Goal: Task Accomplishment & Management: Manage account settings

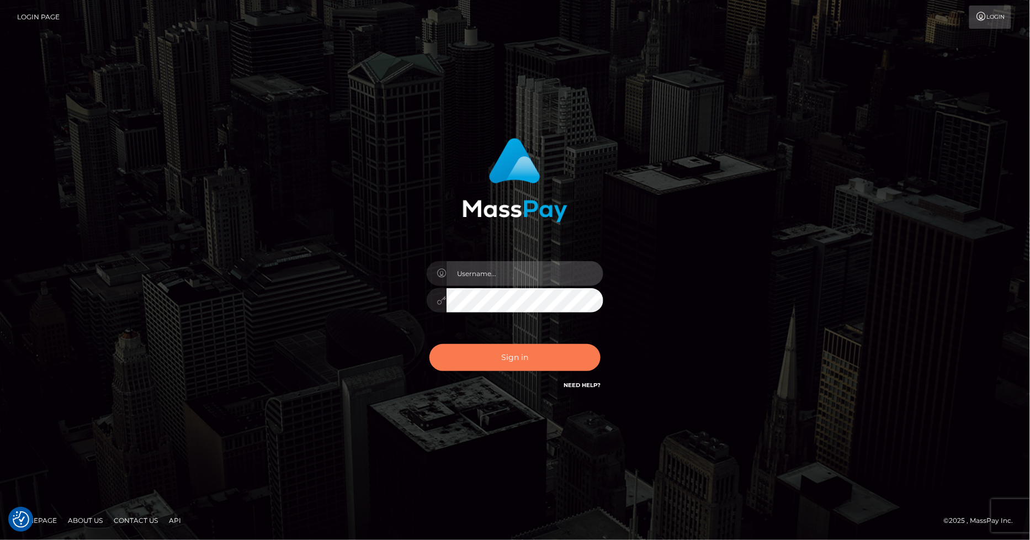
type input "marvin.ace"
click at [510, 358] on button "Sign in" at bounding box center [514, 357] width 171 height 27
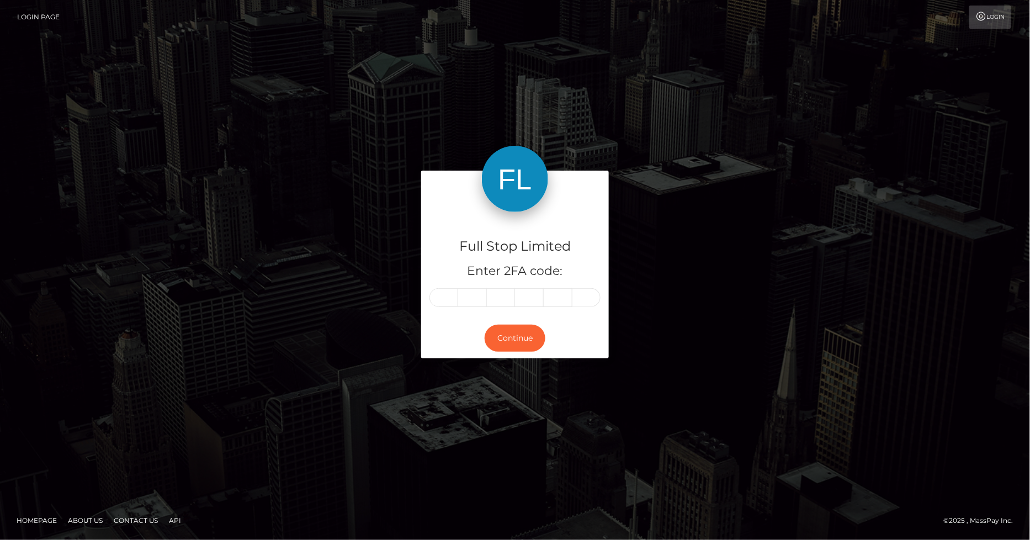
click at [444, 296] on input "text" at bounding box center [443, 297] width 29 height 19
type input "9"
type input "3"
type input "5"
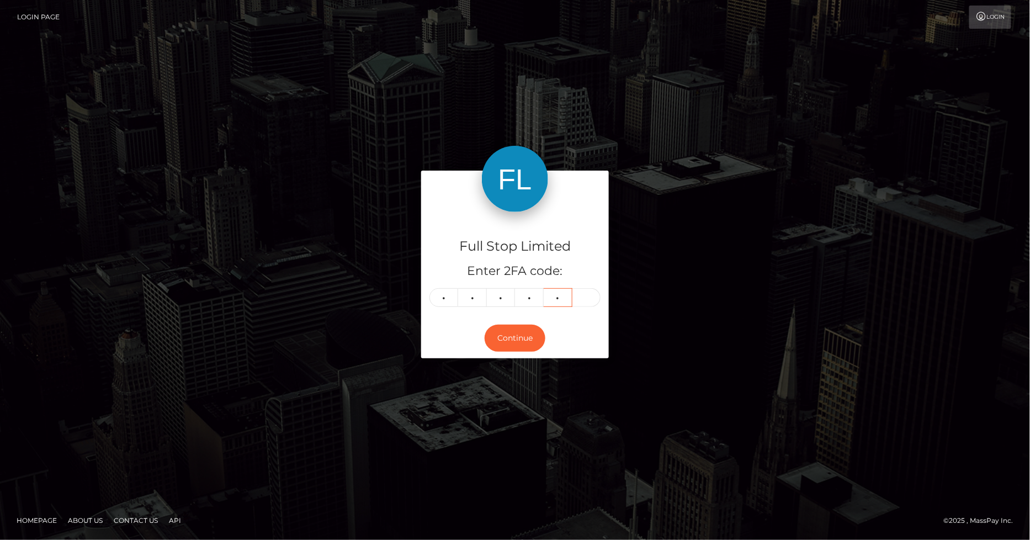
type input "4"
type input "3"
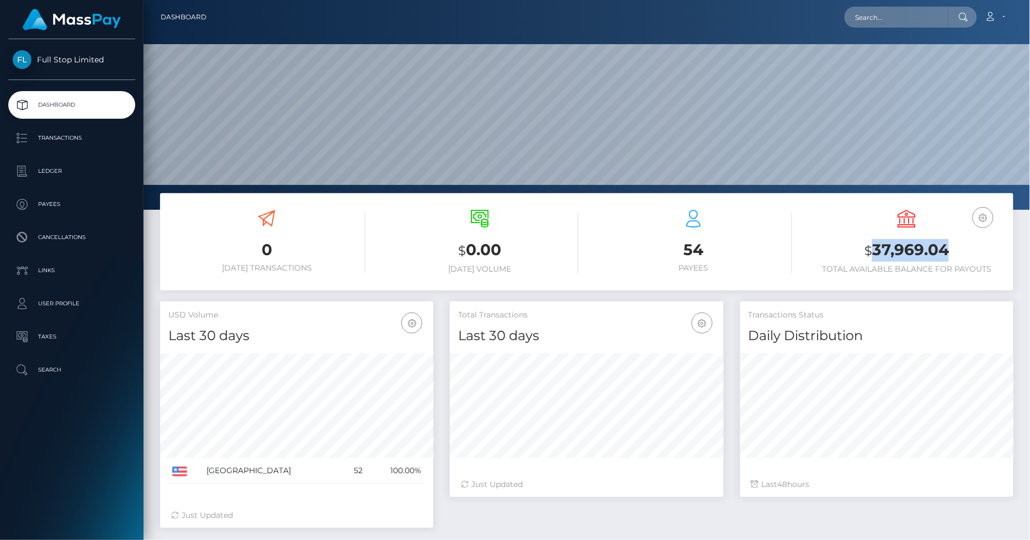
scroll to position [195, 273]
